Goal: Book appointment/travel/reservation

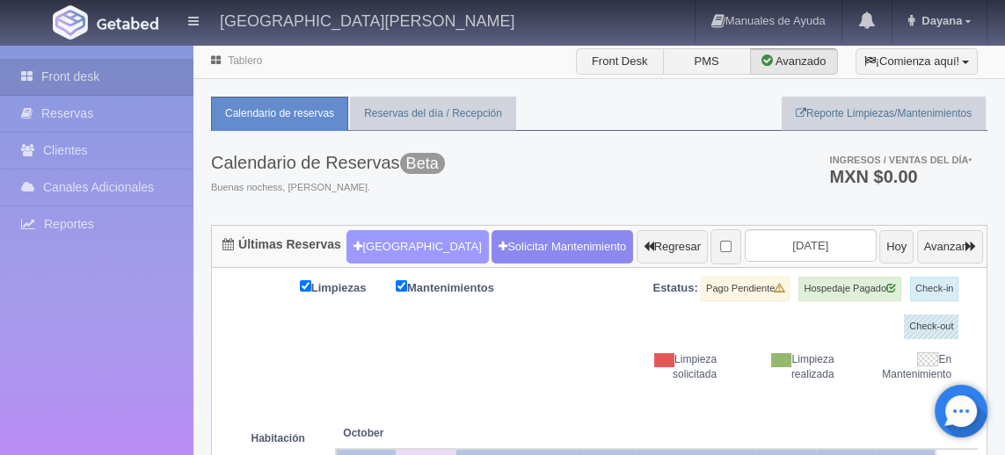
click at [387, 261] on button "[GEOGRAPHIC_DATA]" at bounding box center [417, 246] width 142 height 33
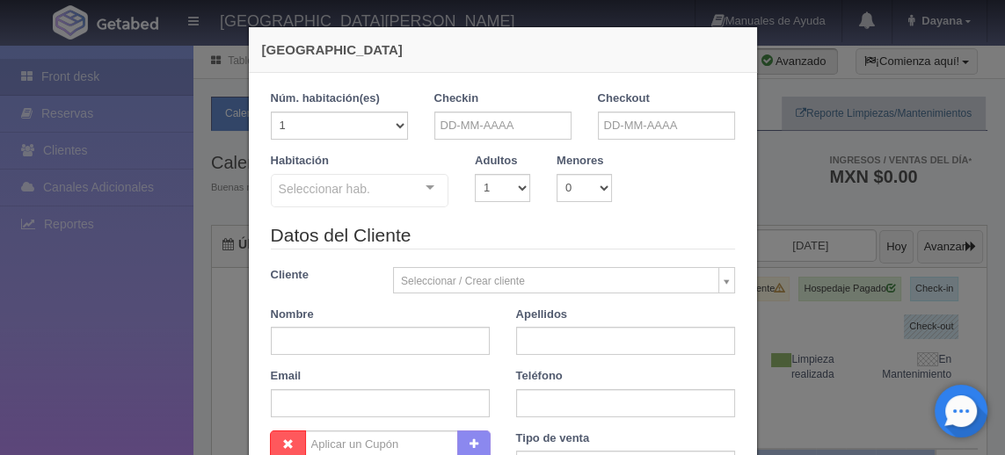
checkbox input "false"
click at [524, 122] on input "text" at bounding box center [502, 126] width 137 height 28
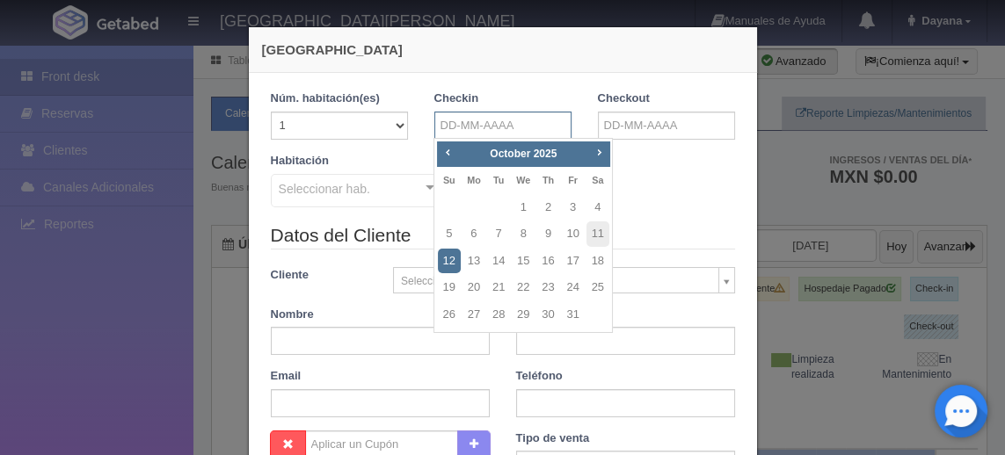
click at [522, 118] on input "text" at bounding box center [502, 126] width 137 height 28
click at [554, 223] on link "9" at bounding box center [547, 234] width 23 height 25
type input "[DATE]"
checkbox input "false"
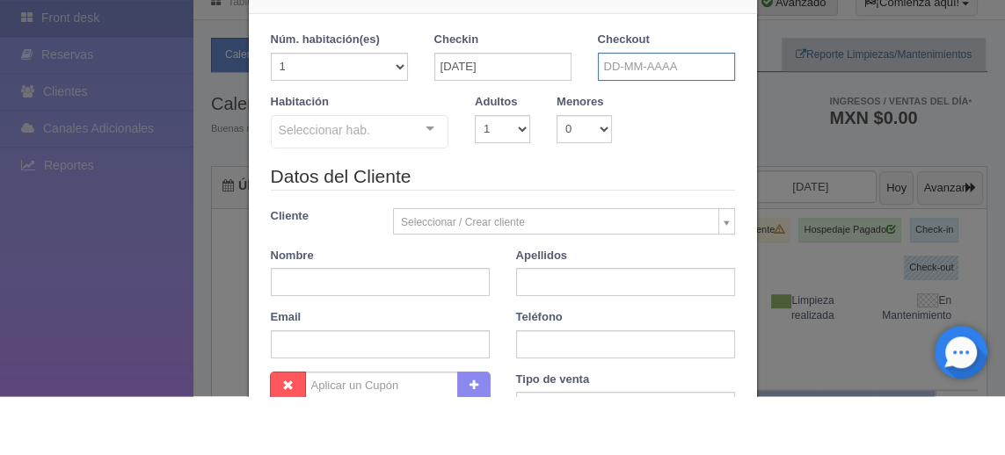
click at [602, 118] on input "text" at bounding box center [666, 126] width 137 height 28
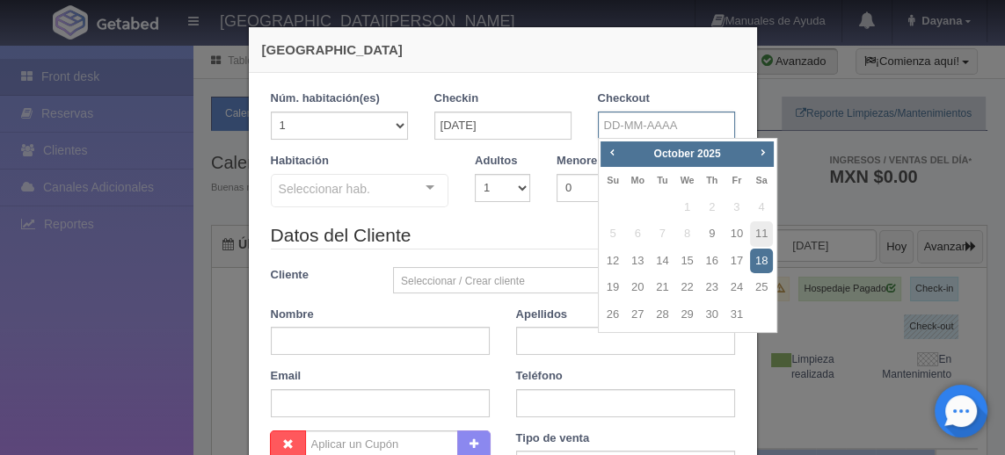
click at [602, 113] on div "[GEOGRAPHIC_DATA] 1 Núm. habitación(es) 1 2 3 4 5 6 7 8 9 10 11 12 13 14 15 16 …" at bounding box center [502, 227] width 1005 height 455
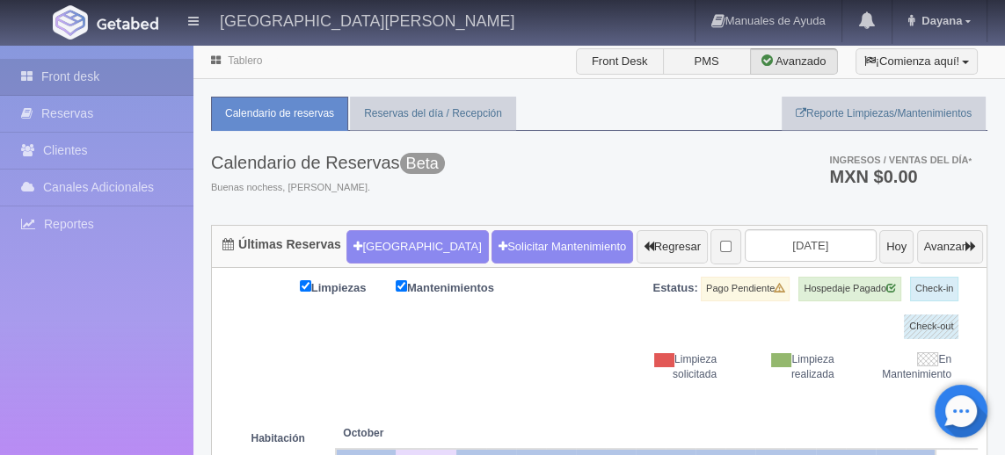
click at [602, 21] on span "Dayana" at bounding box center [939, 20] width 45 height 13
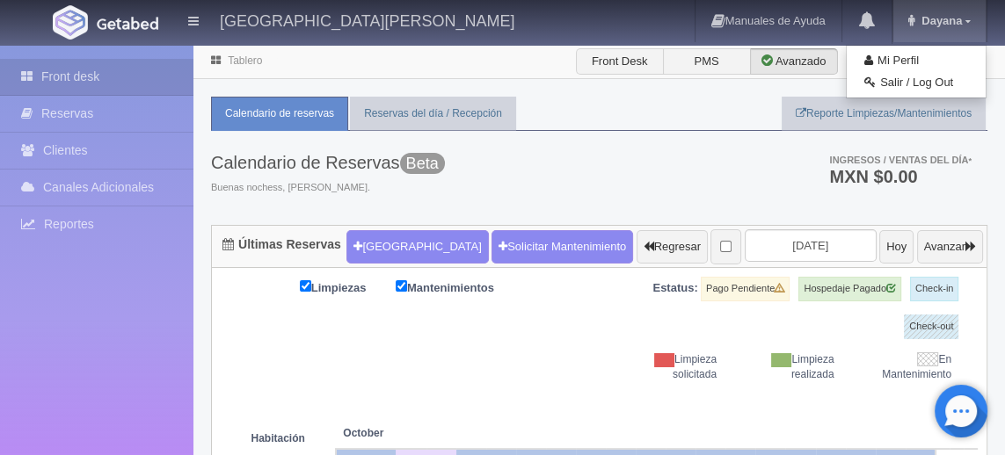
click at [602, 66] on link "Mi Perfil" at bounding box center [916, 61] width 139 height 22
